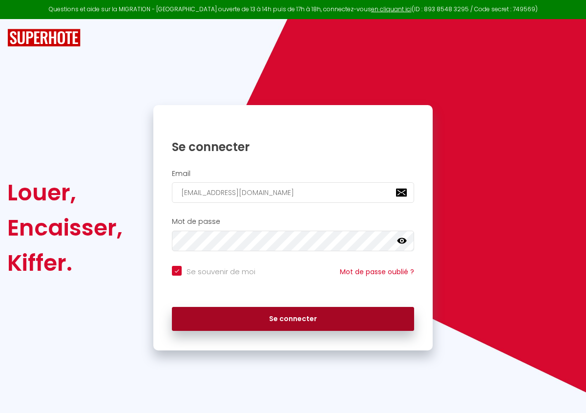
click at [309, 317] on button "Se connecter" at bounding box center [293, 319] width 242 height 24
checkbox input "true"
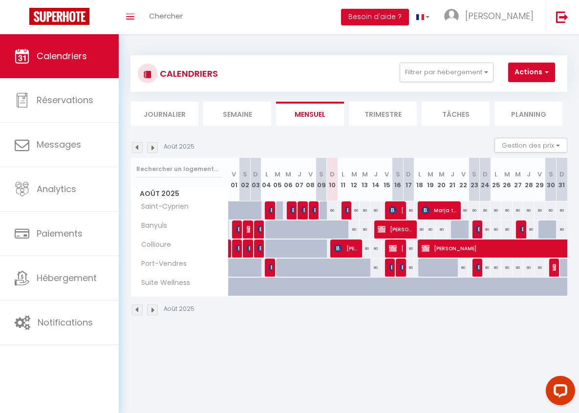
click at [331, 249] on div at bounding box center [335, 248] width 11 height 19
click at [389, 245] on img at bounding box center [393, 248] width 8 height 8
select select "OK"
select select "KO"
select select "0"
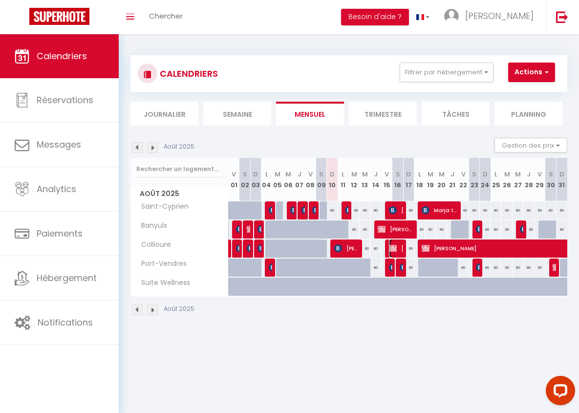
select select "0"
select select "1"
select select
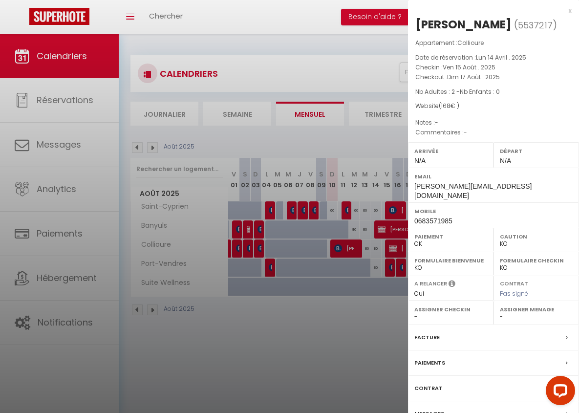
click at [335, 243] on div at bounding box center [289, 206] width 579 height 413
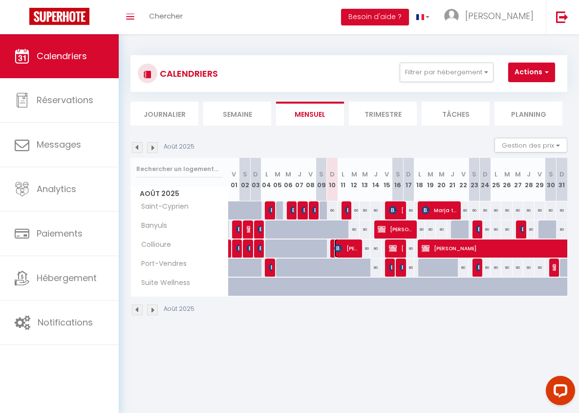
click at [339, 249] on img at bounding box center [338, 248] width 8 height 8
select select "KO"
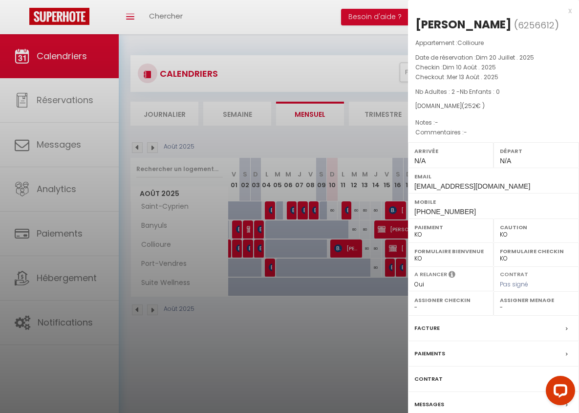
click at [569, 12] on div "x" at bounding box center [490, 11] width 164 height 12
